Goal: Task Accomplishment & Management: Use online tool/utility

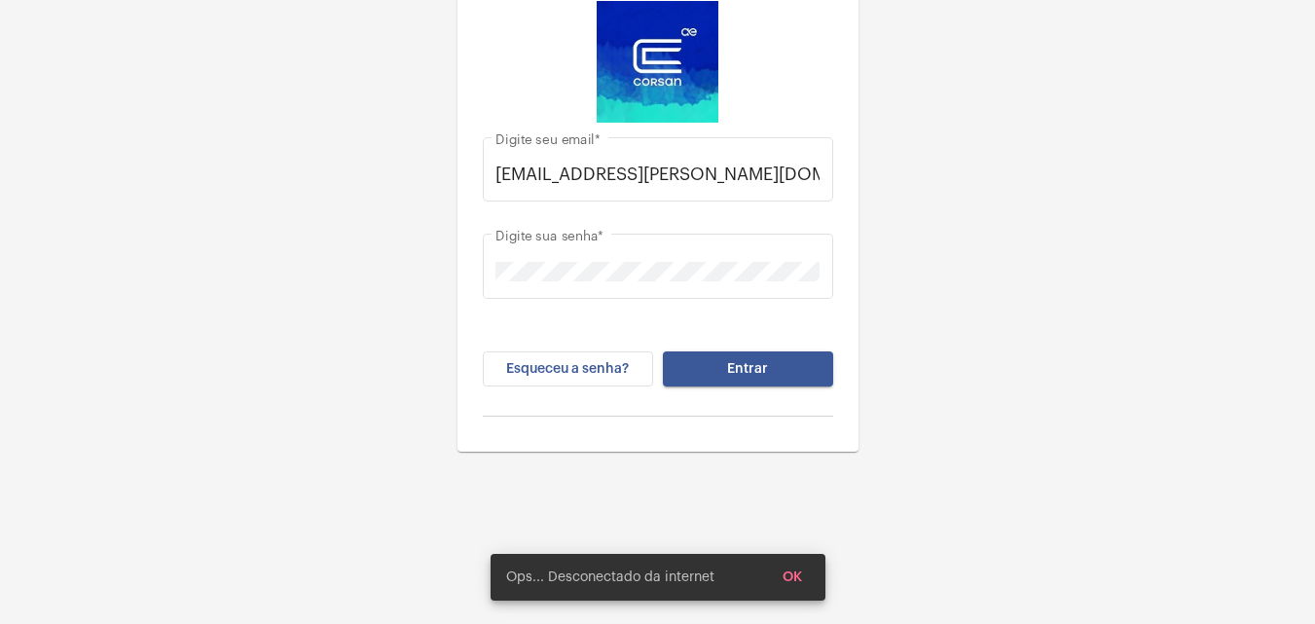
scroll to position [62, 0]
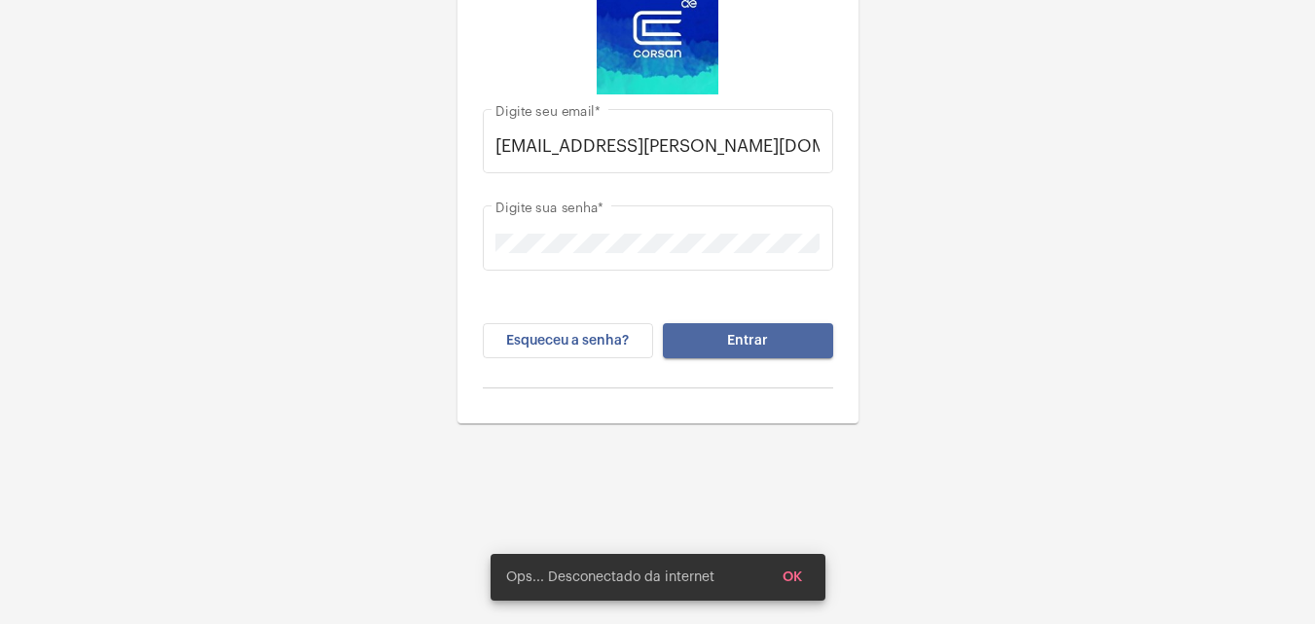
click at [737, 329] on button "Entrar" at bounding box center [748, 340] width 170 height 35
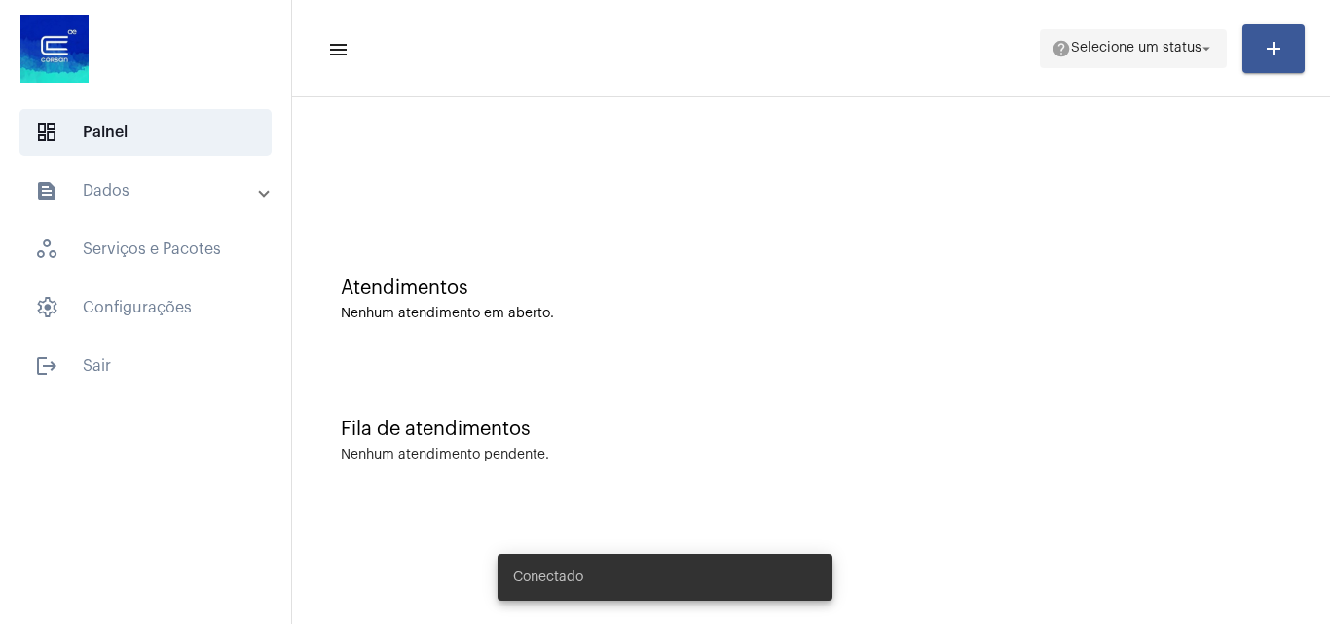
click at [1062, 44] on mat-icon "help" at bounding box center [1060, 48] width 19 height 19
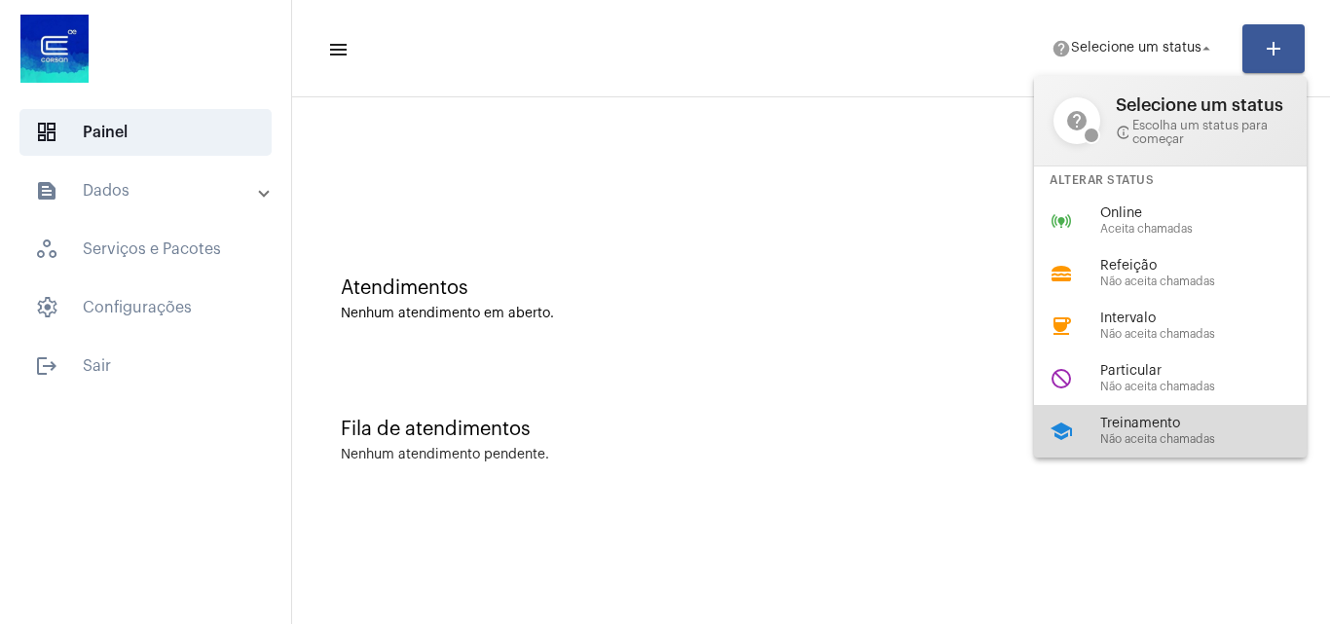
click at [1148, 422] on span "Treinamento" at bounding box center [1211, 424] width 222 height 15
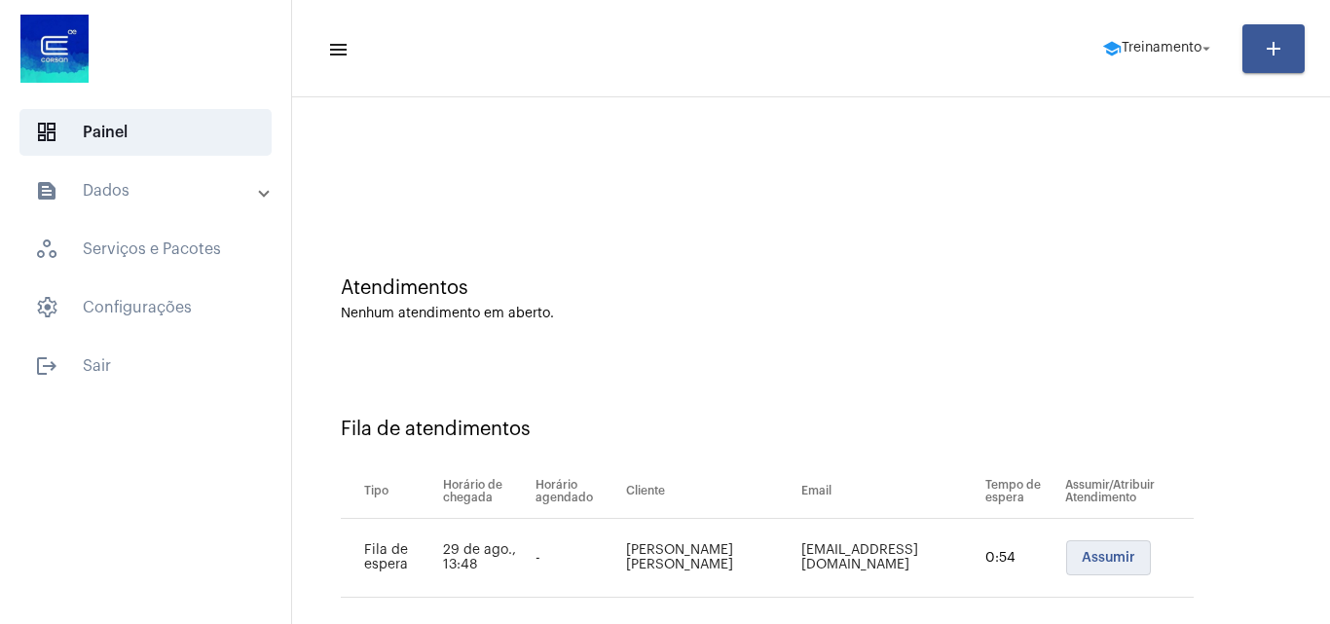
click at [1093, 557] on span "Assumir" at bounding box center [1109, 558] width 54 height 14
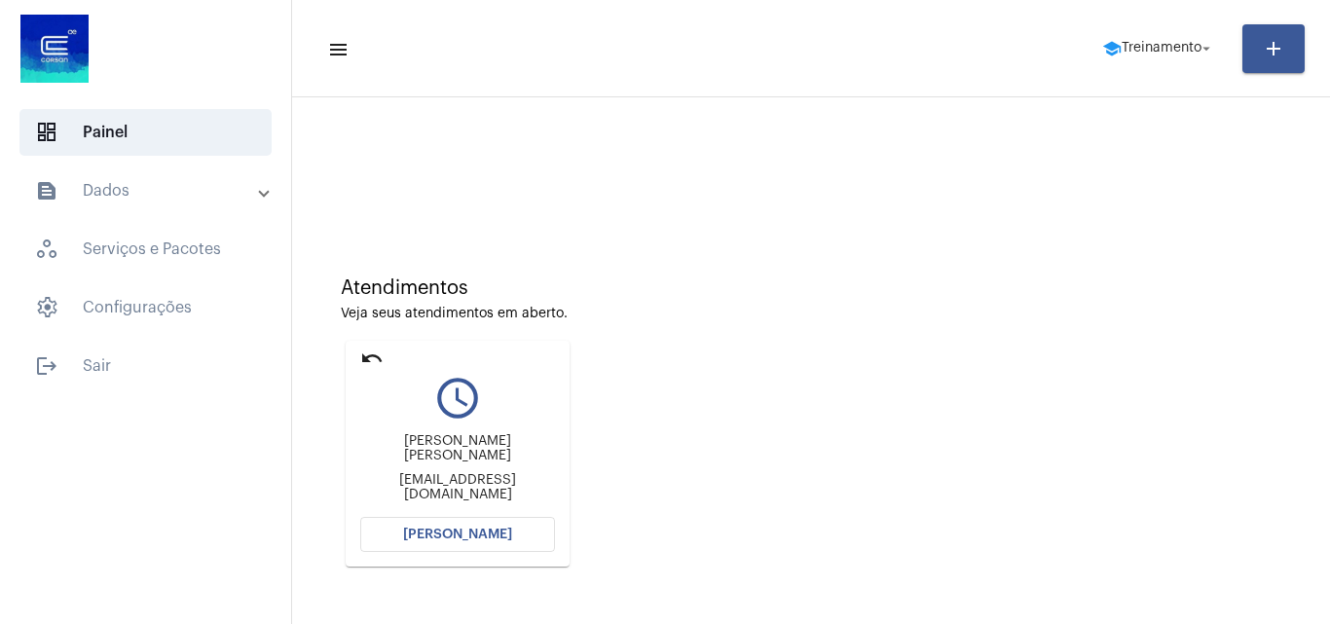
click at [460, 533] on span "Abrir Chamada" at bounding box center [457, 535] width 109 height 14
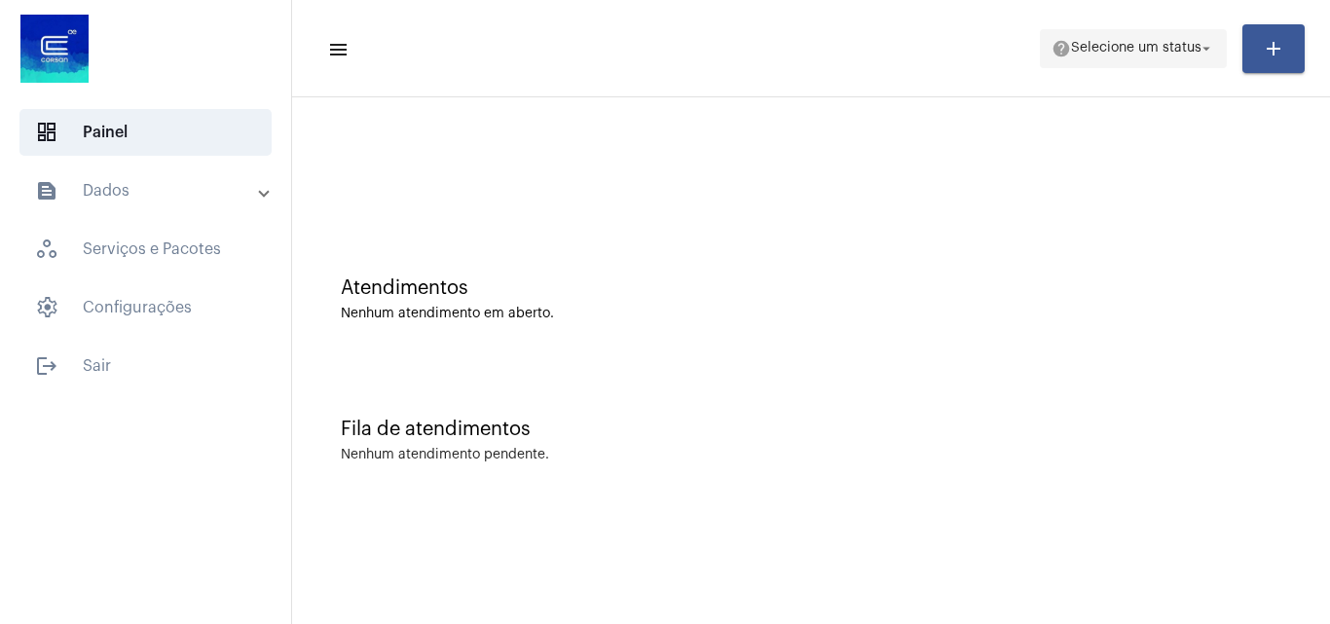
click at [1167, 47] on span "Selecione um status" at bounding box center [1136, 49] width 130 height 14
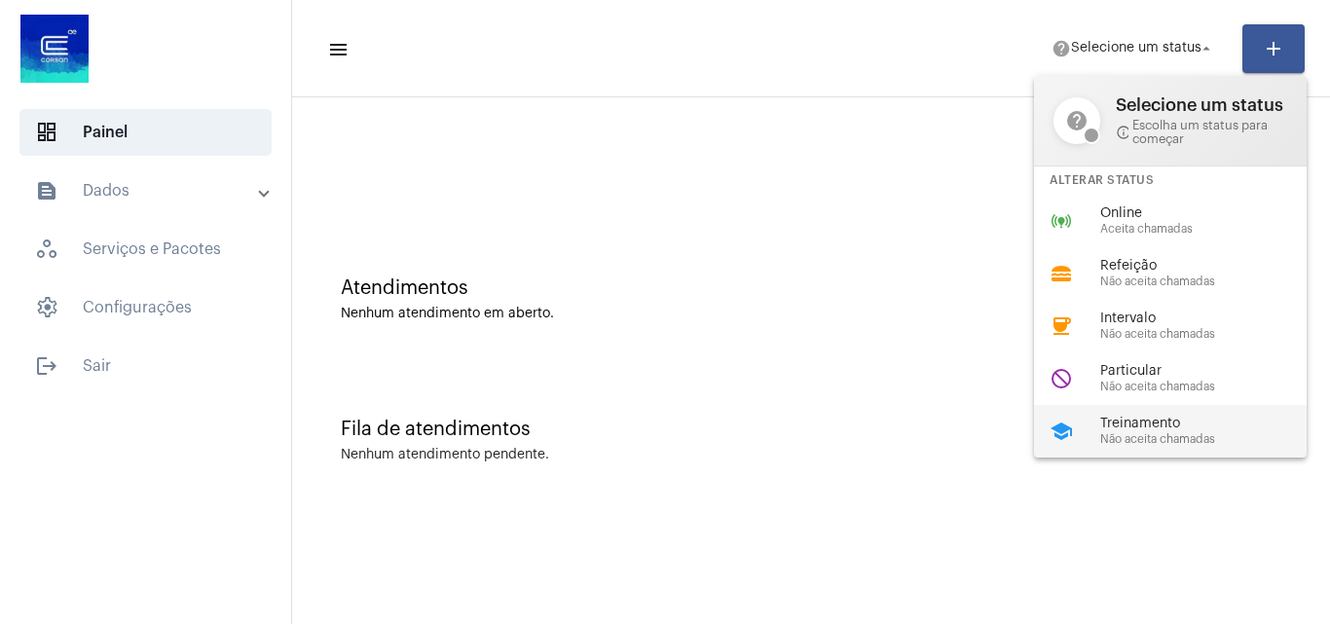
click at [1149, 431] on div "Treinamento Não aceita chamadas" at bounding box center [1211, 431] width 222 height 29
